Goal: Information Seeking & Learning: Learn about a topic

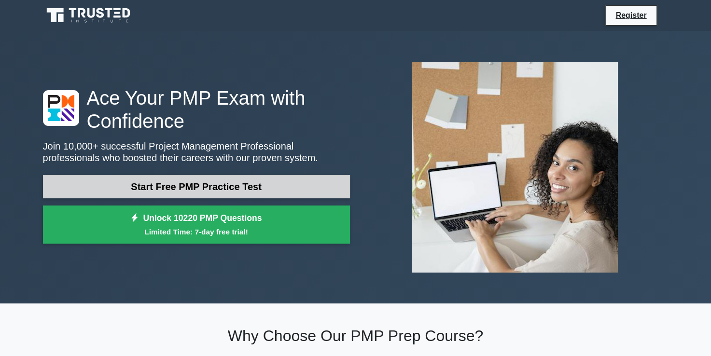
click at [144, 194] on link "Start Free PMP Practice Test" at bounding box center [196, 186] width 307 height 23
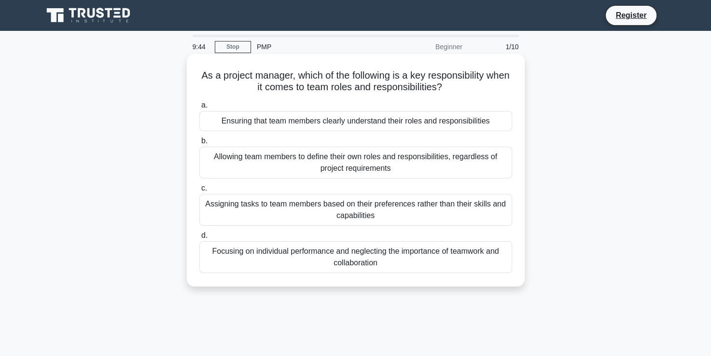
click at [259, 123] on div "Ensuring that team members clearly understand their roles and responsibilities" at bounding box center [355, 121] width 313 height 20
click at [199, 109] on input "a. Ensuring that team members clearly understand their roles and responsibiliti…" at bounding box center [199, 105] width 0 height 6
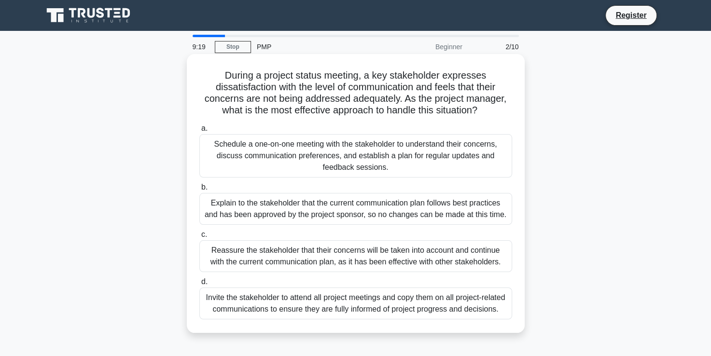
click at [272, 158] on div "Schedule a one-on-one meeting with the stakeholder to understand their concerns…" at bounding box center [355, 155] width 313 height 43
click at [199, 132] on input "a. Schedule a one-on-one meeting with the stakeholder to understand their conce…" at bounding box center [199, 128] width 0 height 6
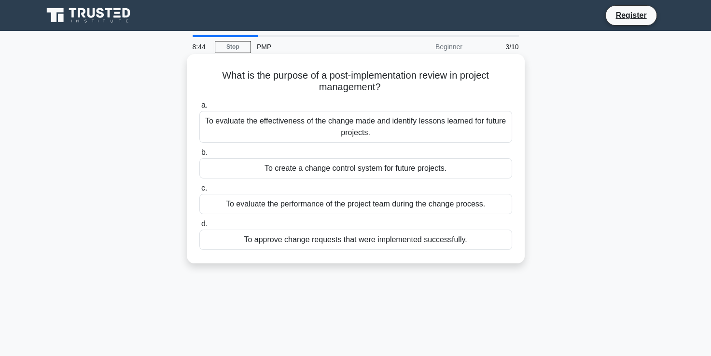
click at [361, 140] on div "To evaluate the effectiveness of the change made and identify lessons learned f…" at bounding box center [355, 127] width 313 height 32
click at [199, 109] on input "a. To evaluate the effectiveness of the change made and identify lessons learne…" at bounding box center [199, 105] width 0 height 6
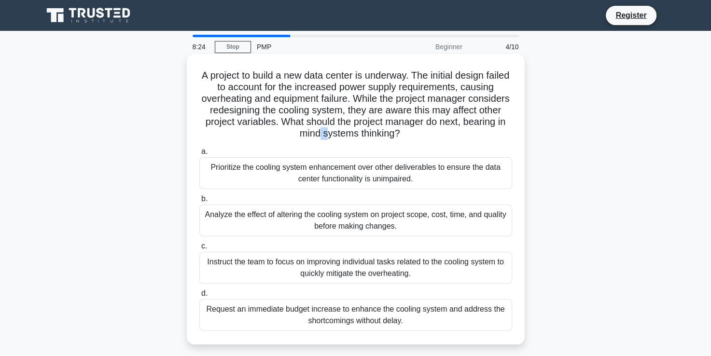
drag, startPoint x: 361, startPoint y: 140, endPoint x: 384, endPoint y: 188, distance: 53.3
click at [384, 188] on div "A project to build a new data center is underway. The initial design failed to …" at bounding box center [356, 199] width 330 height 283
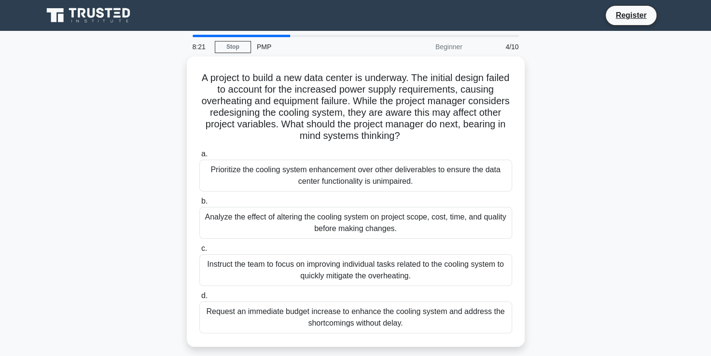
click at [626, 182] on div "A project to build a new data center is underway. The initial design failed to …" at bounding box center [355, 207] width 637 height 302
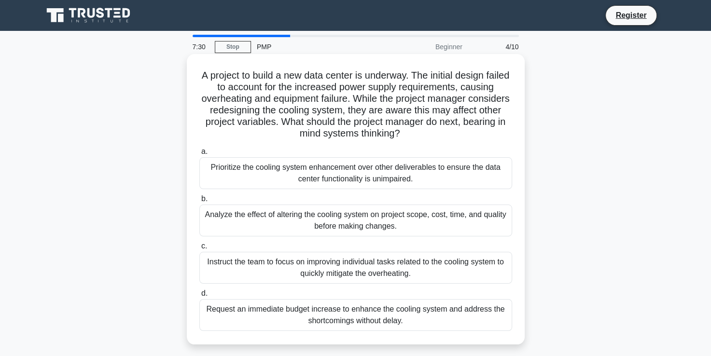
click at [372, 317] on div "Request an immediate budget increase to enhance the cooling system and address …" at bounding box center [355, 315] width 313 height 32
click at [199, 297] on input "d. Request an immediate budget increase to enhance the cooling system and addre…" at bounding box center [199, 294] width 0 height 6
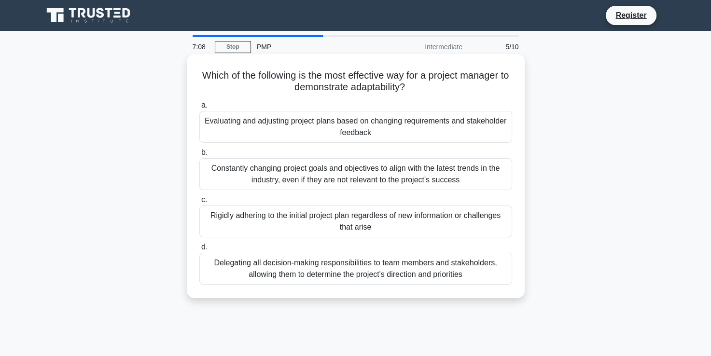
click at [317, 227] on div "Rigidly adhering to the initial project plan regardless of new information or c…" at bounding box center [355, 222] width 313 height 32
click at [199, 203] on input "c. Rigidly adhering to the initial project plan regardless of new information o…" at bounding box center [199, 200] width 0 height 6
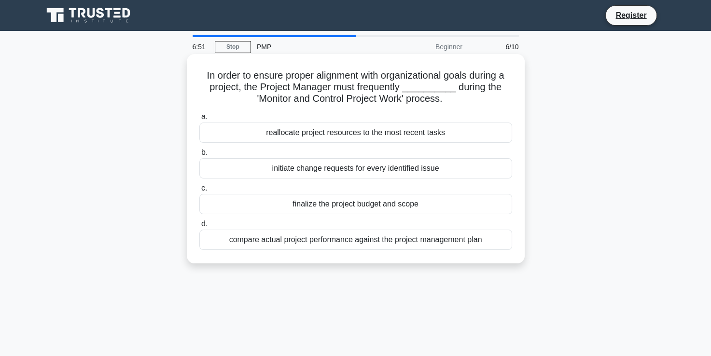
click at [358, 241] on div "compare actual project performance against the project management plan" at bounding box center [355, 240] width 313 height 20
click at [199, 227] on input "d. compare actual project performance against the project management plan" at bounding box center [199, 224] width 0 height 6
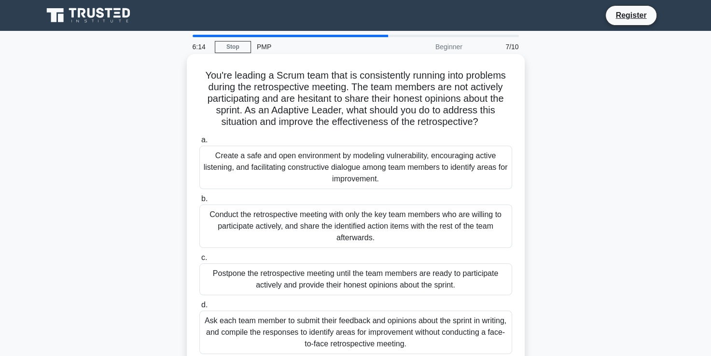
click at [356, 172] on div "Create a safe and open environment by modeling vulnerability, encouraging activ…" at bounding box center [355, 167] width 313 height 43
click at [199, 143] on input "a. Create a safe and open environment by modeling vulnerability, encouraging ac…" at bounding box center [199, 140] width 0 height 6
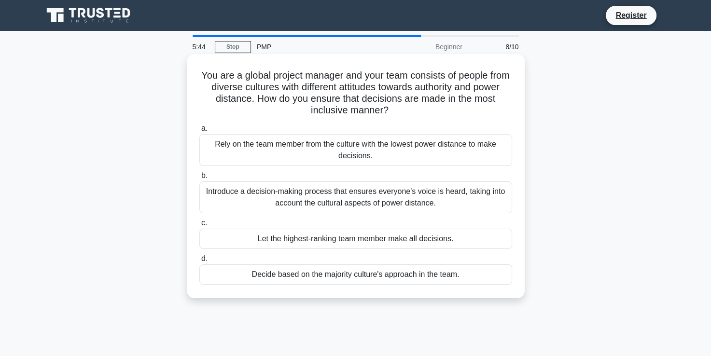
click at [354, 198] on div "Introduce a decision-making process that ensures everyone's voice is heard, tak…" at bounding box center [355, 197] width 313 height 32
click at [199, 179] on input "b. Introduce a decision-making process that ensures everyone's voice is heard, …" at bounding box center [199, 176] width 0 height 6
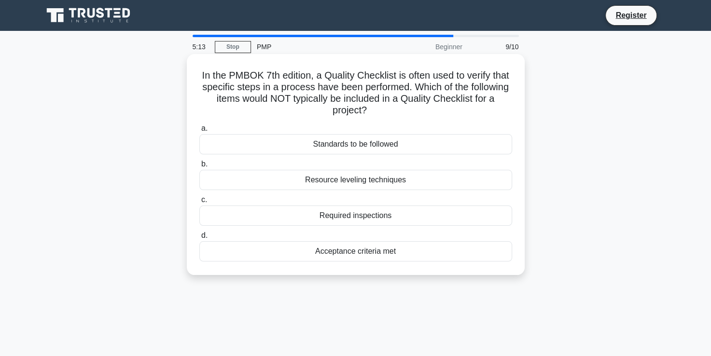
click at [337, 251] on div "Acceptance criteria met" at bounding box center [355, 251] width 313 height 20
click at [199, 239] on input "d. Acceptance criteria met" at bounding box center [199, 236] width 0 height 6
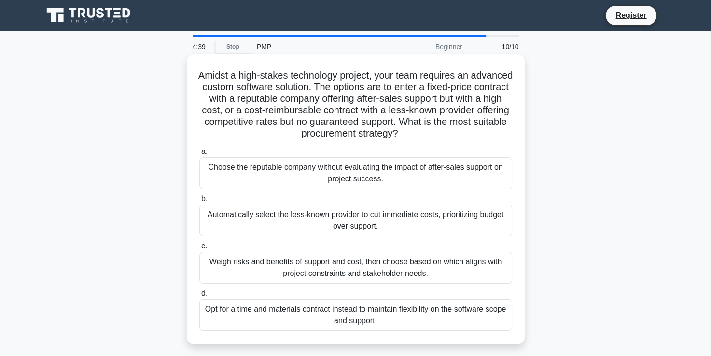
click at [375, 256] on div "Weigh risks and benefits of support and cost, then choose based on which aligns…" at bounding box center [355, 268] width 313 height 32
click at [199, 250] on input "c. Weigh risks and benefits of support and cost, then choose based on which ali…" at bounding box center [199, 246] width 0 height 6
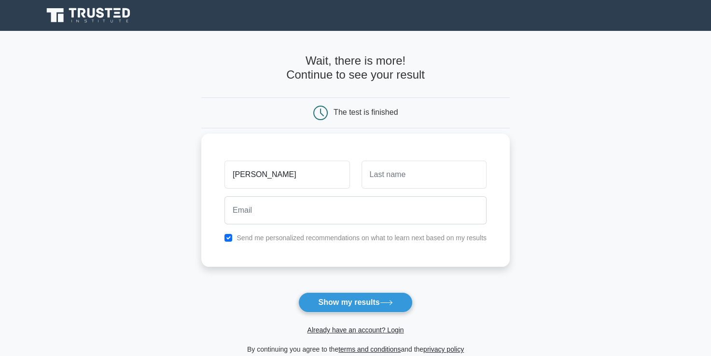
type input "[PERSON_NAME]"
click at [388, 173] on input "text" at bounding box center [424, 175] width 125 height 28
type input "Agadi"
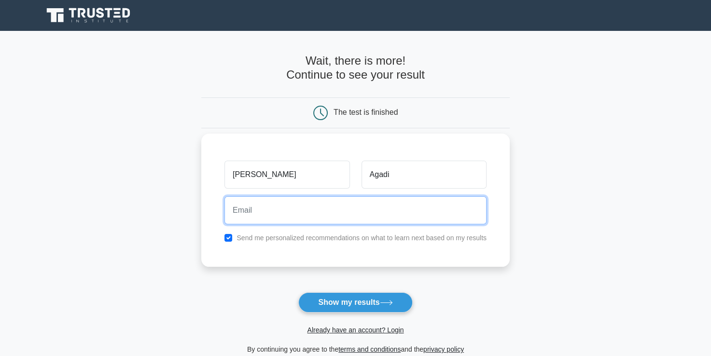
click at [295, 209] on input "email" at bounding box center [355, 210] width 262 height 28
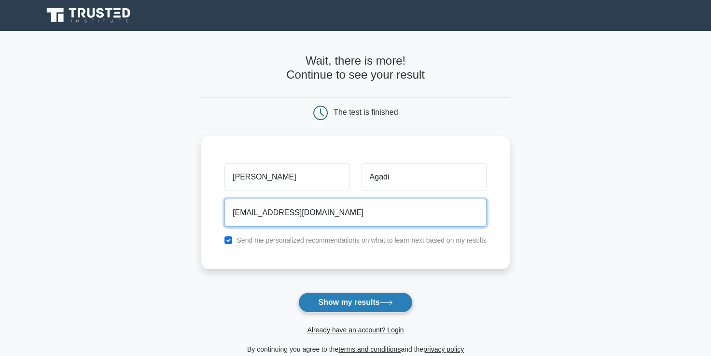
type input "[EMAIL_ADDRESS][DOMAIN_NAME]"
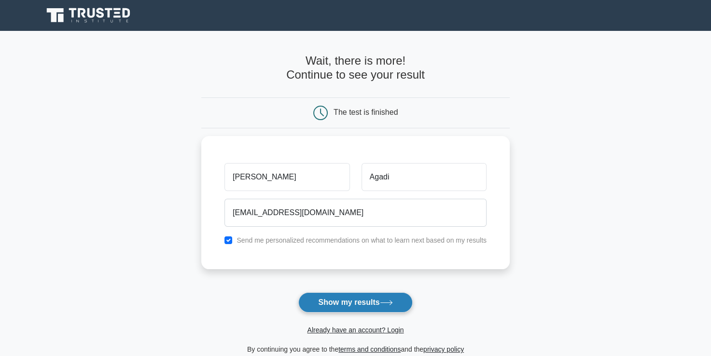
click at [334, 303] on button "Show my results" at bounding box center [355, 302] width 114 height 20
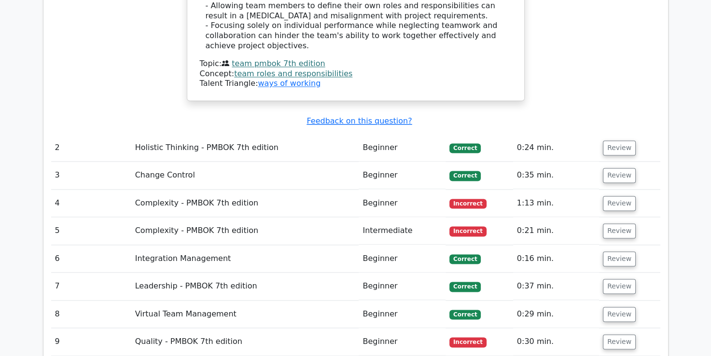
scroll to position [1256, 0]
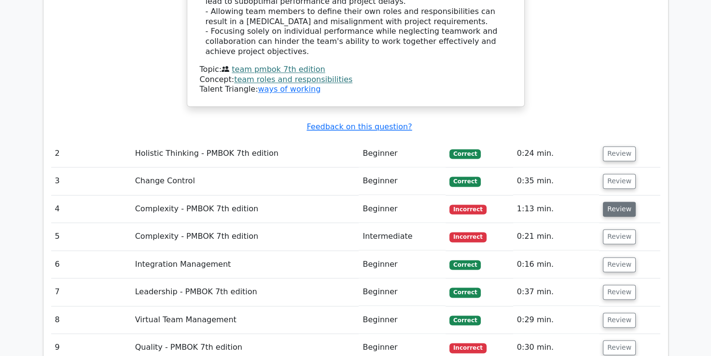
click at [616, 202] on button "Review" at bounding box center [619, 209] width 33 height 15
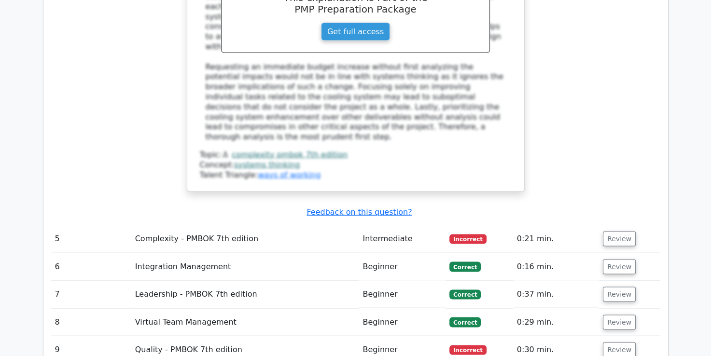
scroll to position [1826, 0]
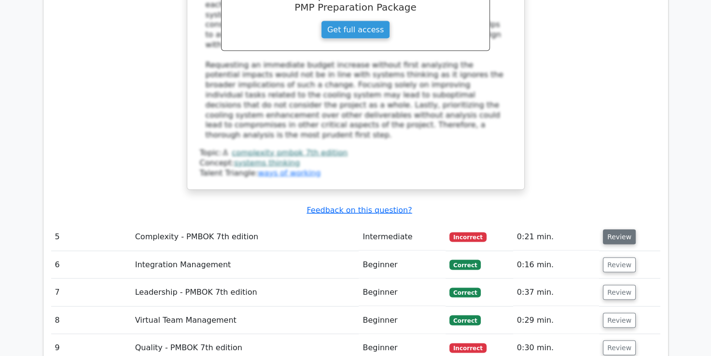
click at [614, 230] on button "Review" at bounding box center [619, 237] width 33 height 15
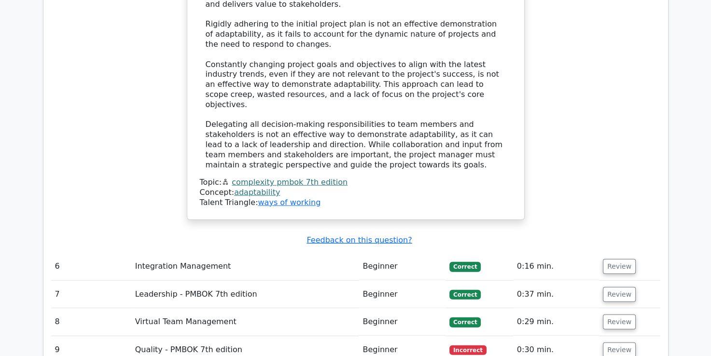
scroll to position [2444, 0]
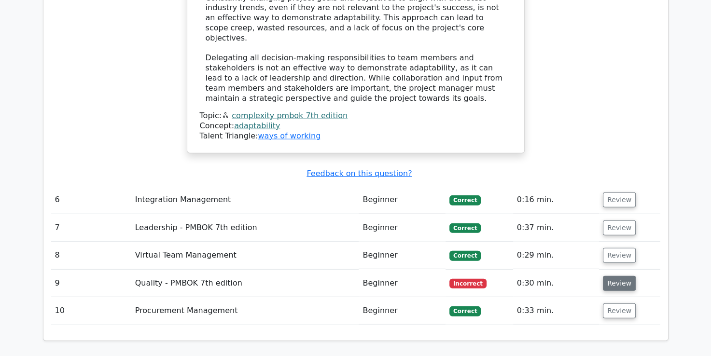
click at [610, 276] on button "Review" at bounding box center [619, 283] width 33 height 15
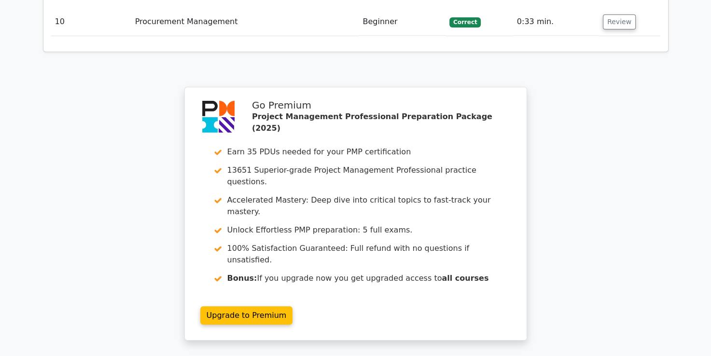
scroll to position [3225, 0]
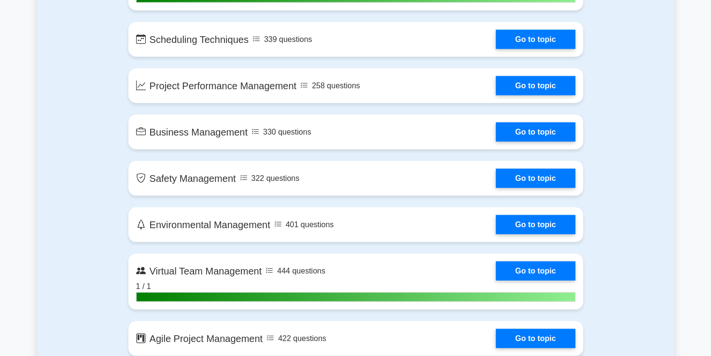
scroll to position [1791, 0]
